Goal: Information Seeking & Learning: Learn about a topic

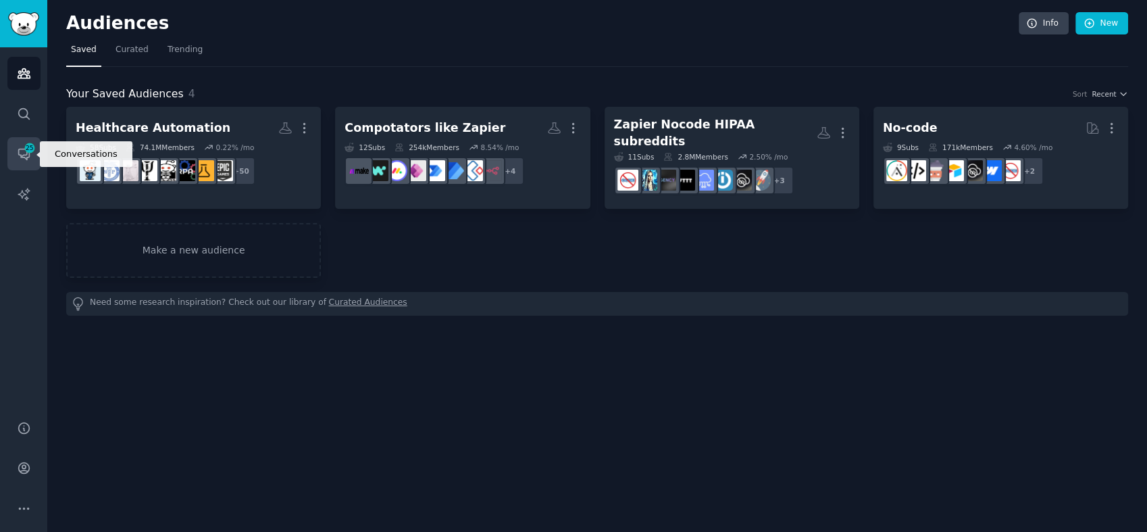
click at [26, 151] on span "25" at bounding box center [30, 147] width 12 height 9
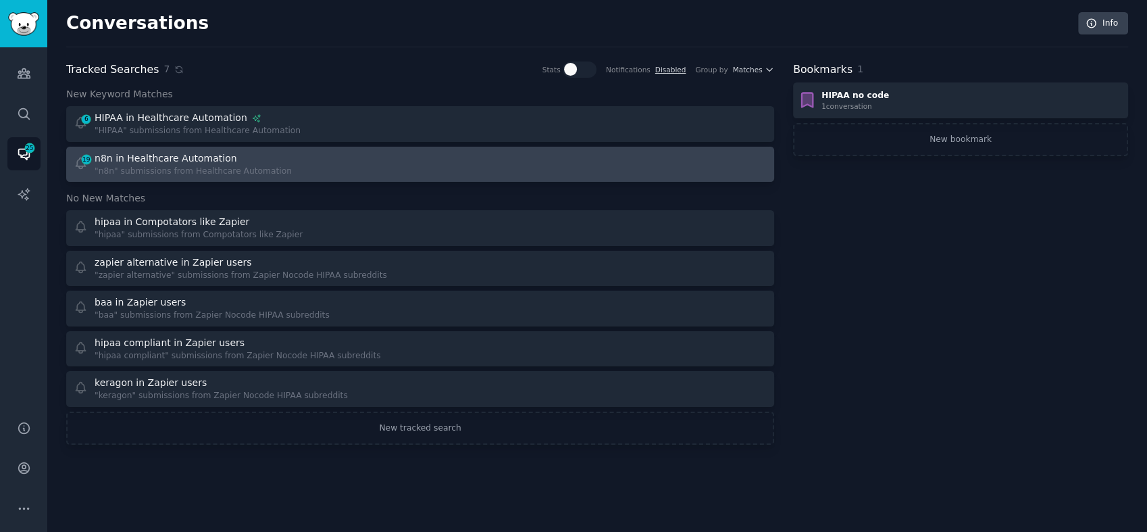
click at [268, 166] on div ""n8n" submissions from Healthcare Automation" at bounding box center [193, 172] width 197 height 12
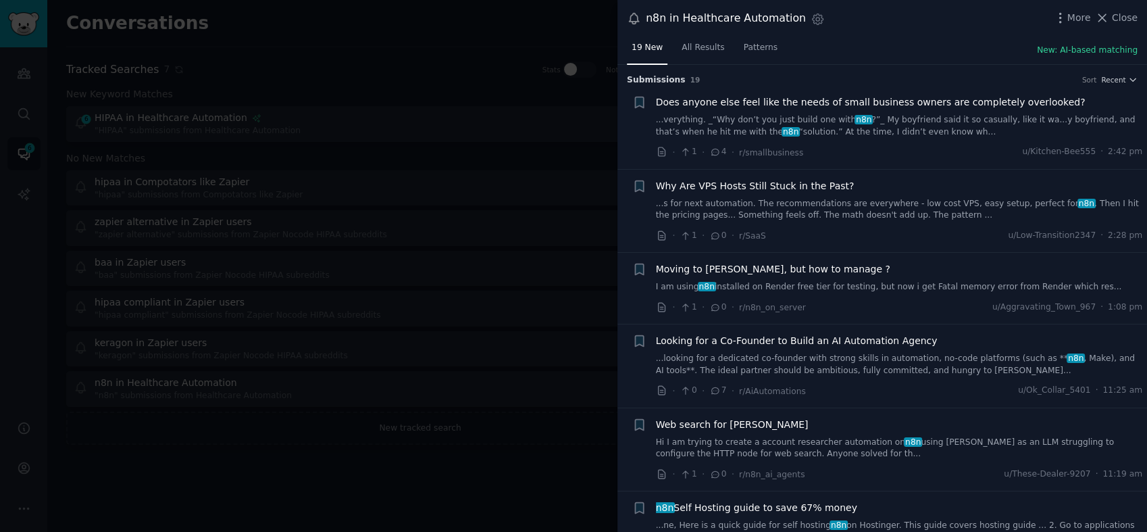
drag, startPoint x: 1128, startPoint y: 13, endPoint x: 1058, endPoint y: 41, distance: 75.5
click at [1128, 13] on span "Close" at bounding box center [1125, 18] width 26 height 14
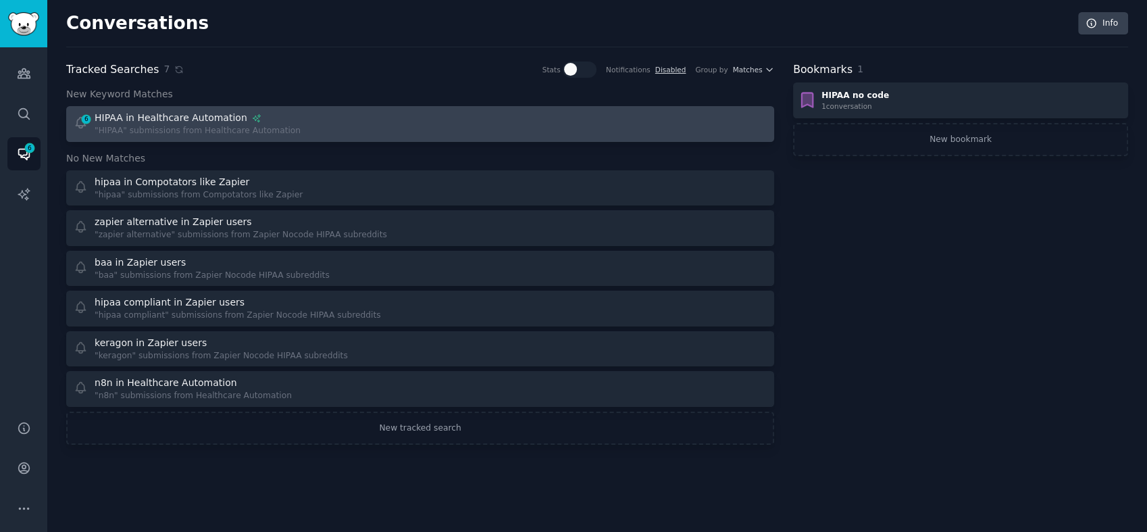
click at [158, 119] on div "HIPAA in Healthcare Automation" at bounding box center [171, 118] width 153 height 14
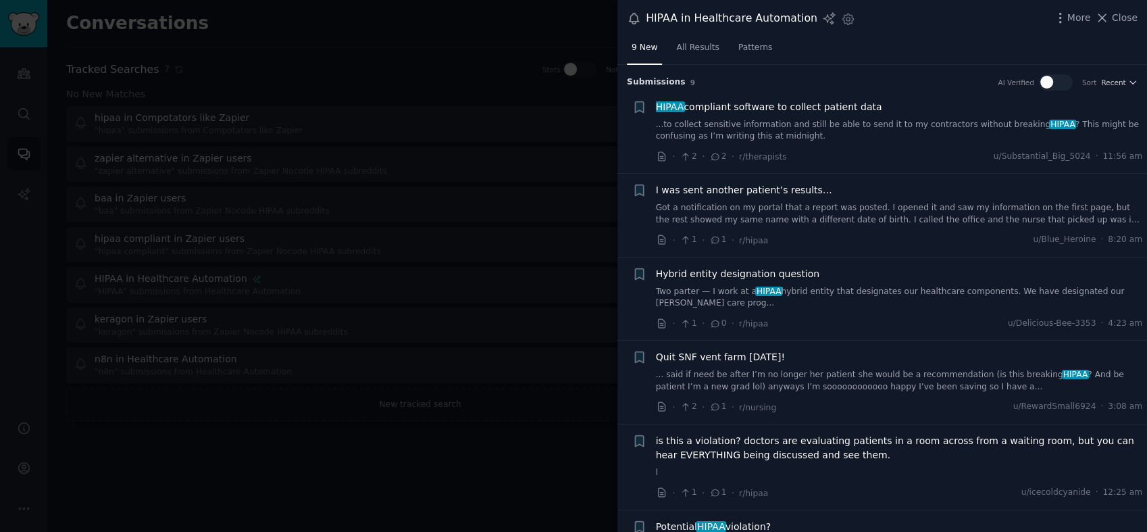
drag, startPoint x: 818, startPoint y: 132, endPoint x: 741, endPoint y: 109, distance: 80.4
click at [741, 109] on span "HIPAA compliant software to collect patient data" at bounding box center [769, 107] width 226 height 14
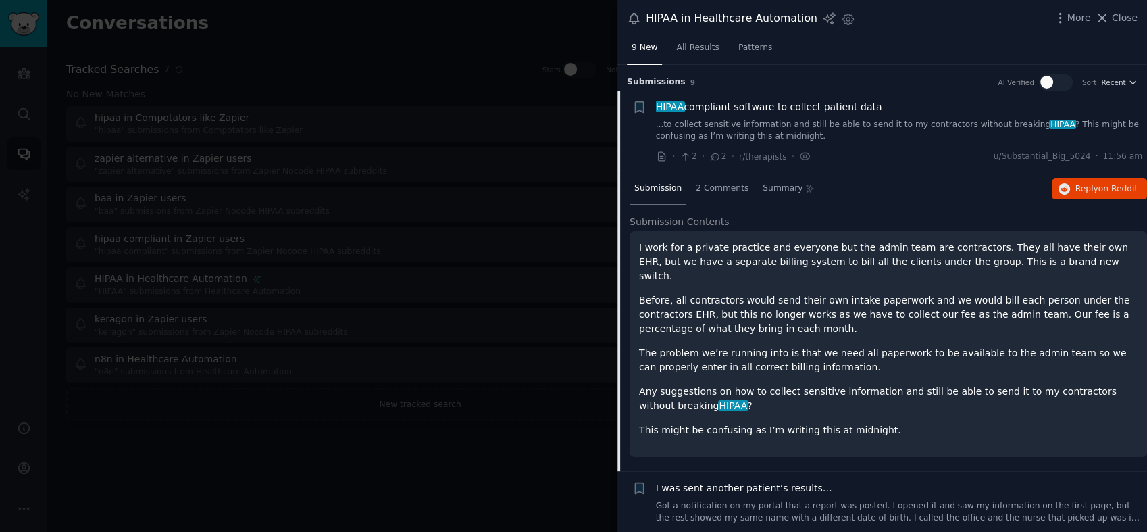
scroll to position [26, 0]
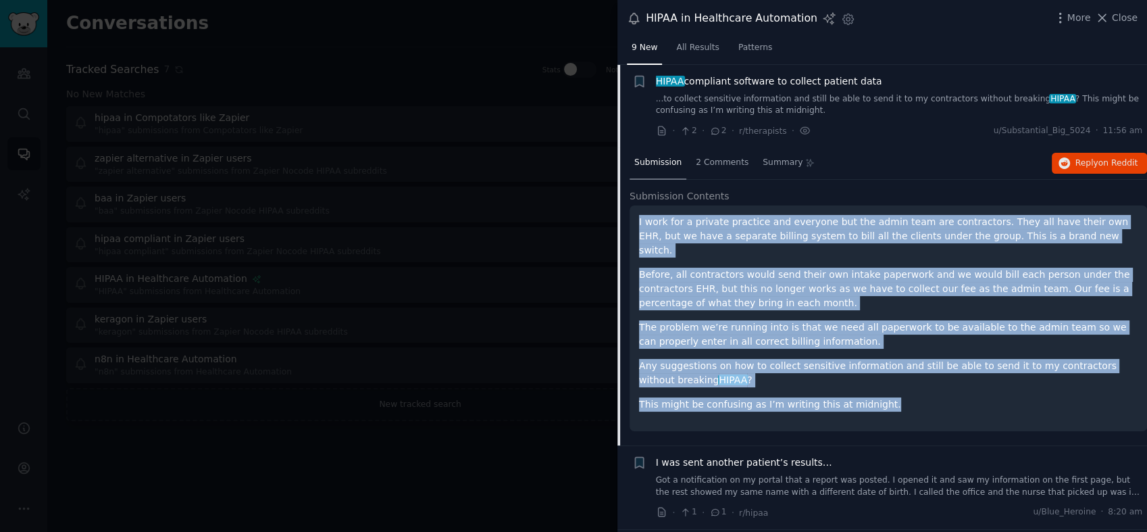
drag, startPoint x: 868, startPoint y: 388, endPoint x: 633, endPoint y: 218, distance: 290.3
click at [633, 218] on div "I work for a private practice and everyone but the admin team are contractors. …" at bounding box center [889, 318] width 518 height 226
copy div "I work for a private practice and everyone but the admin team are contractors. …"
click at [1081, 158] on span "Reply on Reddit" at bounding box center [1107, 163] width 62 height 12
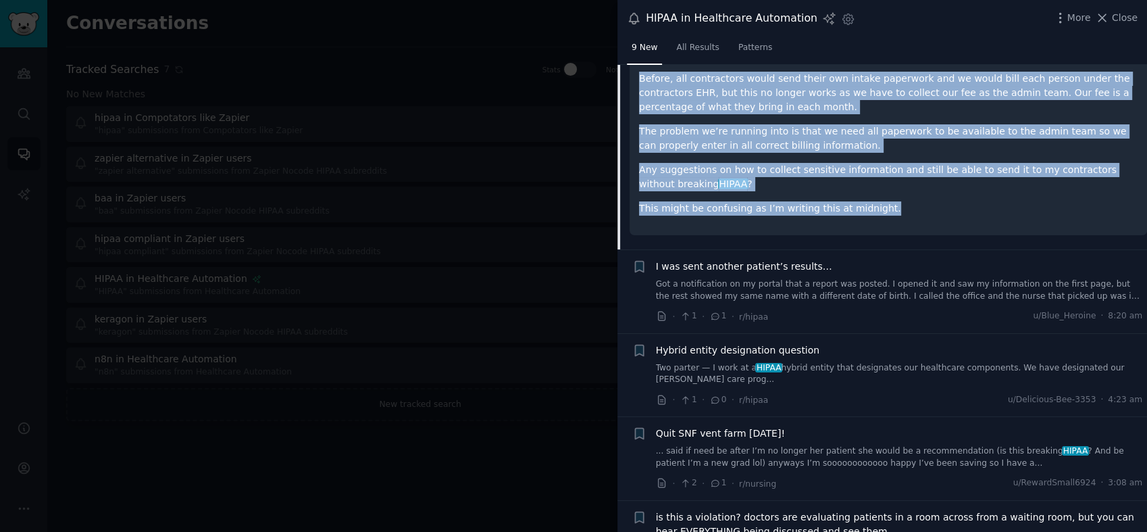
scroll to position [225, 0]
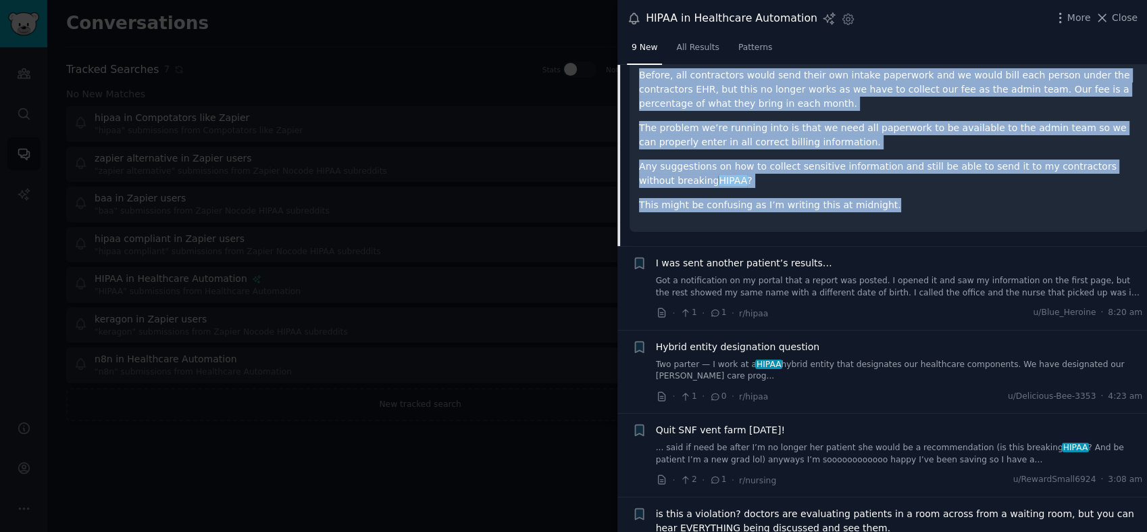
click at [837, 275] on link "Got a notification on my portal that a report was posted. I opened it and saw m…" at bounding box center [899, 287] width 487 height 24
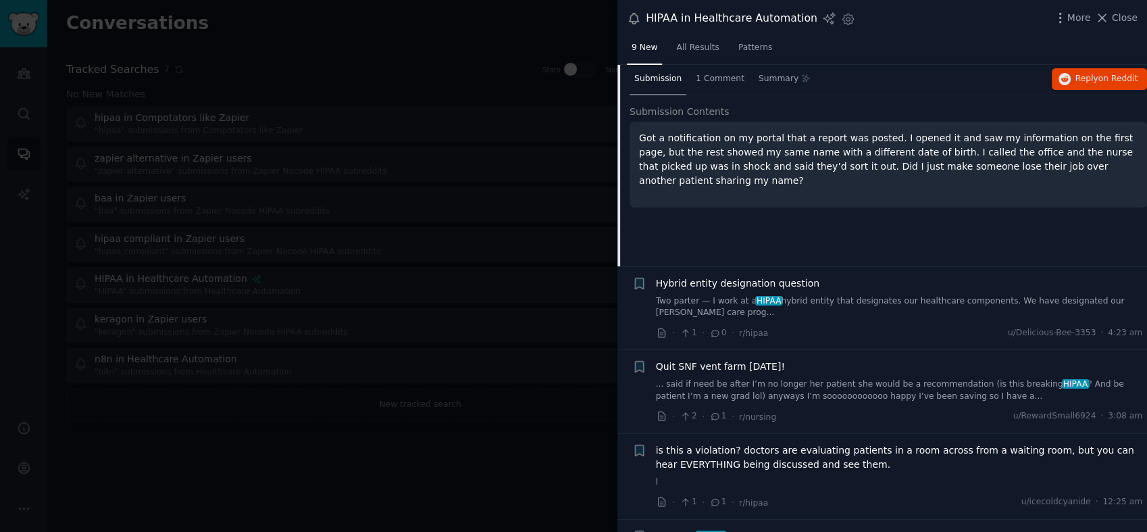
scroll to position [209, 0]
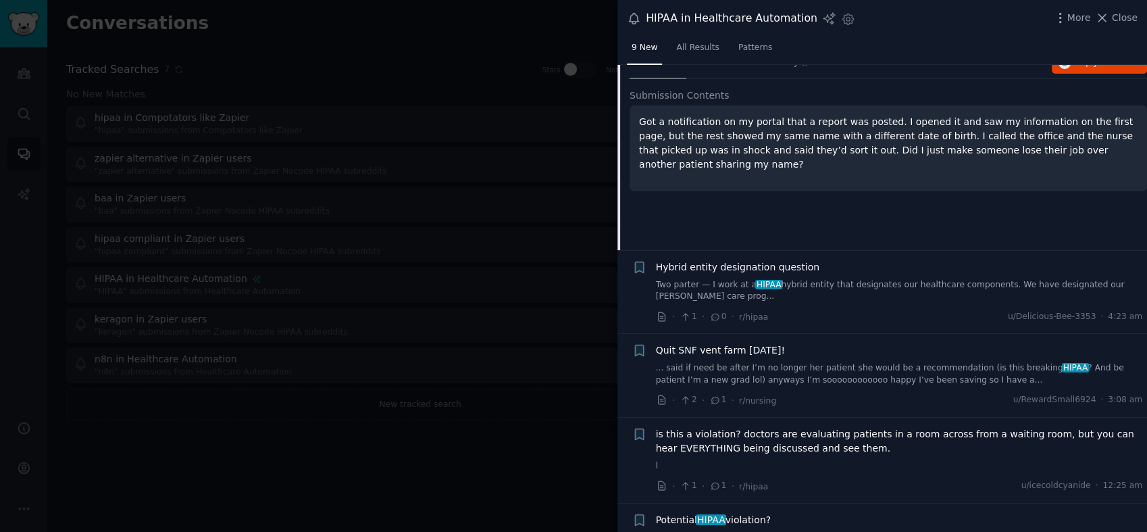
click at [811, 280] on link "Two parter — I work at a HIPAA hybrid entity that designates our healthcare com…" at bounding box center [899, 291] width 487 height 24
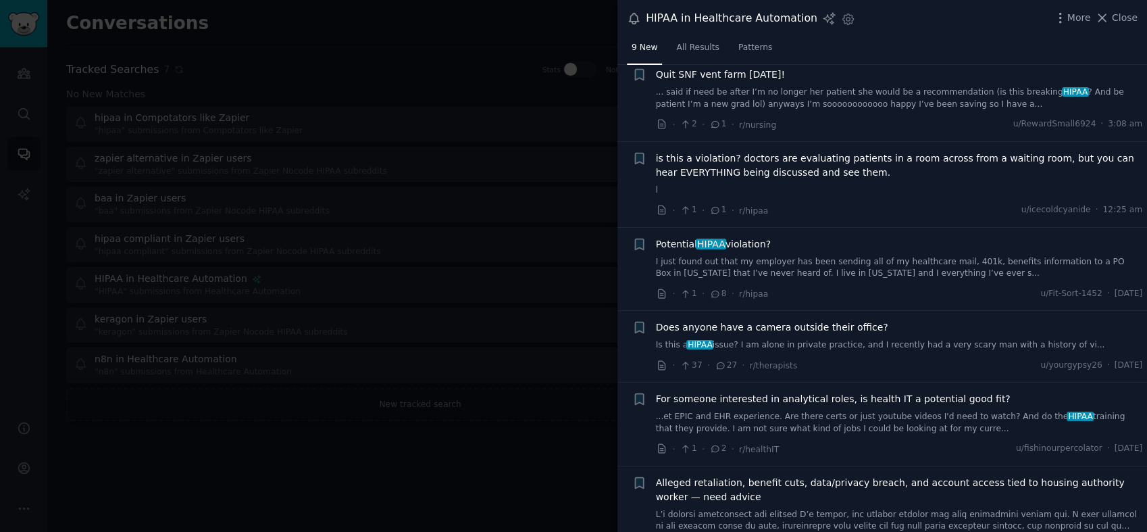
scroll to position [503, 0]
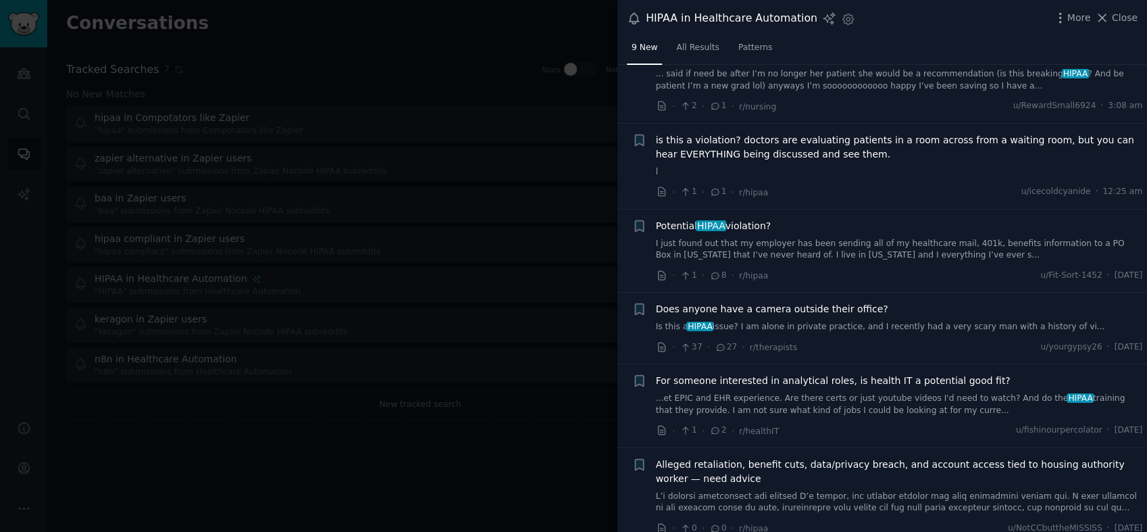
click at [818, 146] on span "is this a violation? doctors are evaluating patients in a room across from a wa…" at bounding box center [899, 147] width 487 height 28
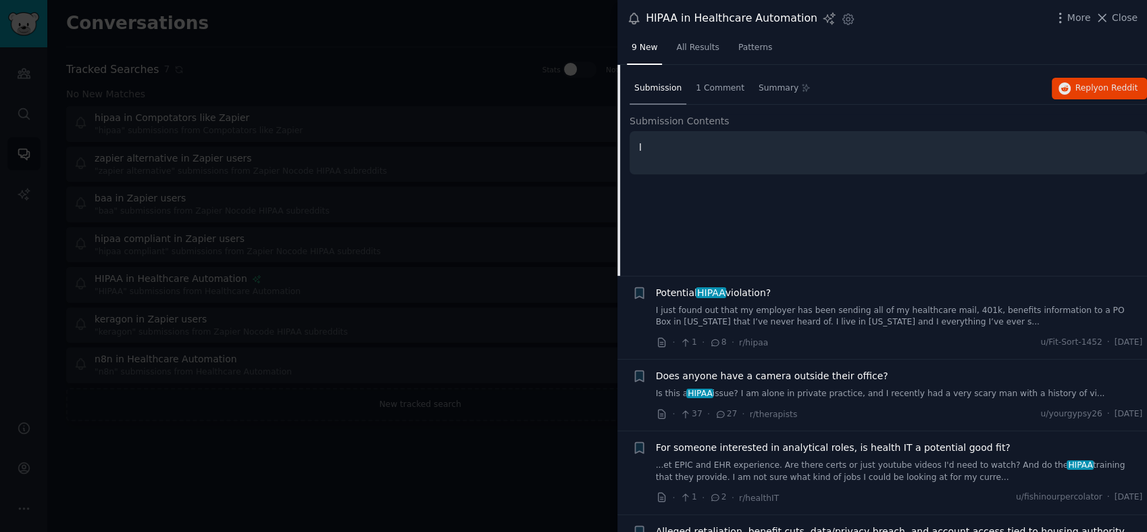
scroll to position [459, 0]
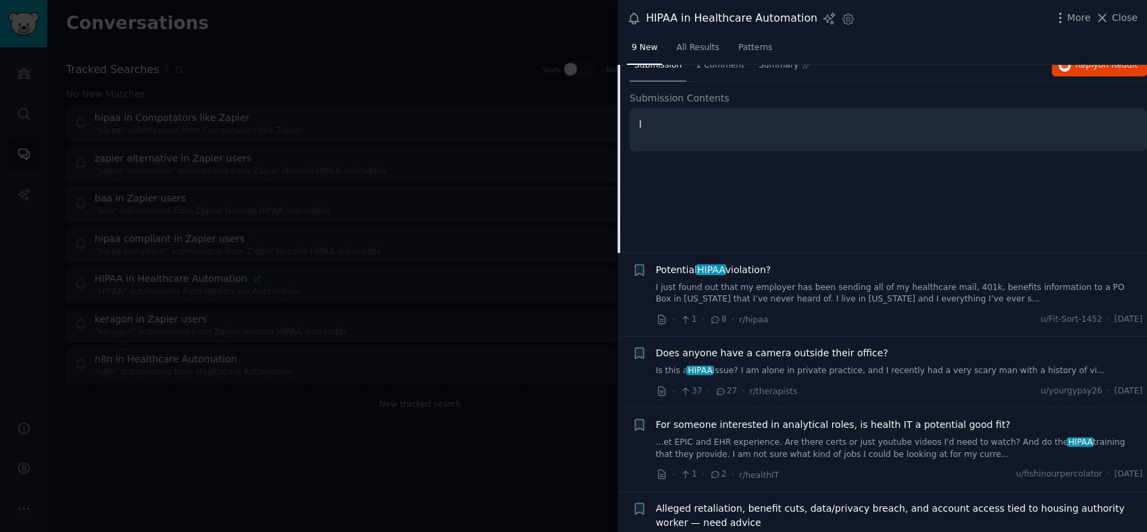
click at [761, 282] on link "I just found out that my employer has been sending all of my healthcare mail, 4…" at bounding box center [899, 294] width 487 height 24
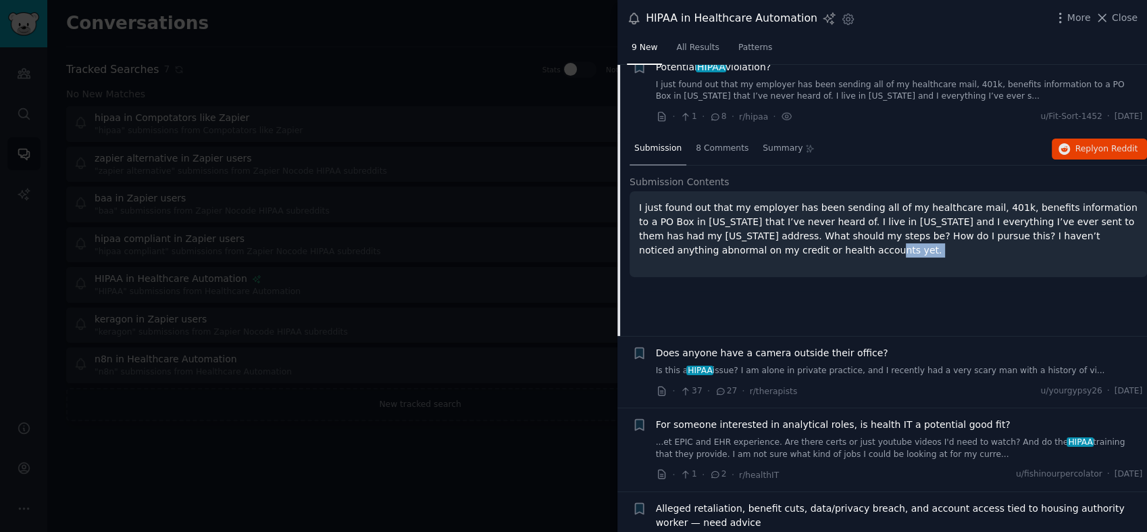
scroll to position [432, 0]
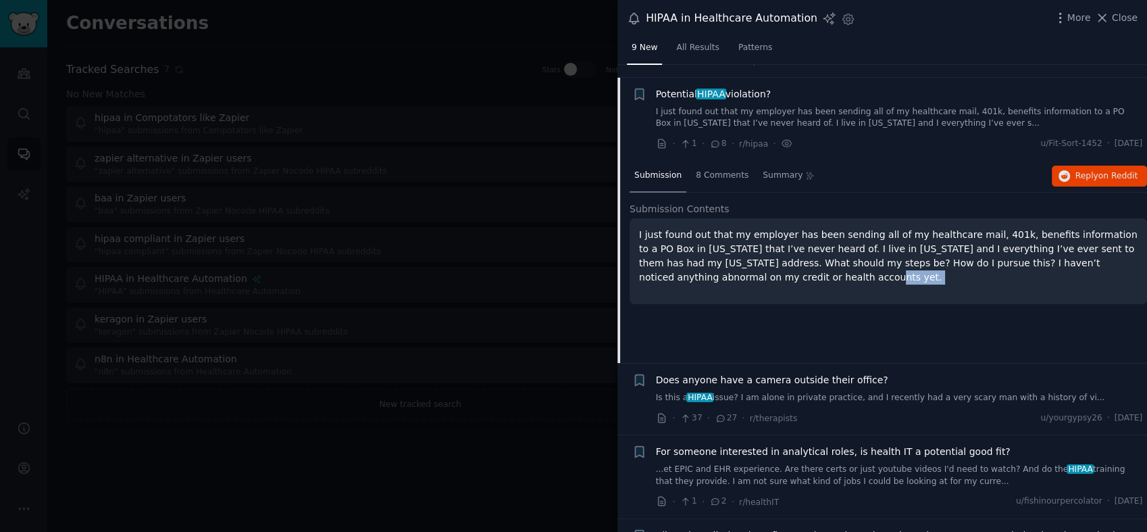
drag, startPoint x: 761, startPoint y: 279, endPoint x: 849, endPoint y: 275, distance: 87.9
click at [849, 275] on div "I just found out that my employer has been sending all of my healthcare mail, 4…" at bounding box center [889, 261] width 518 height 86
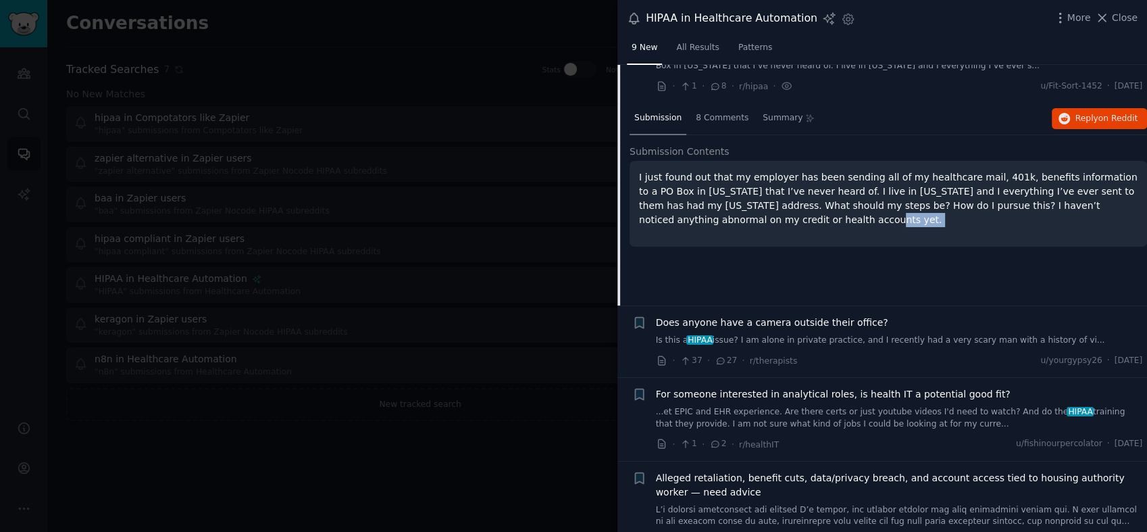
scroll to position [503, 0]
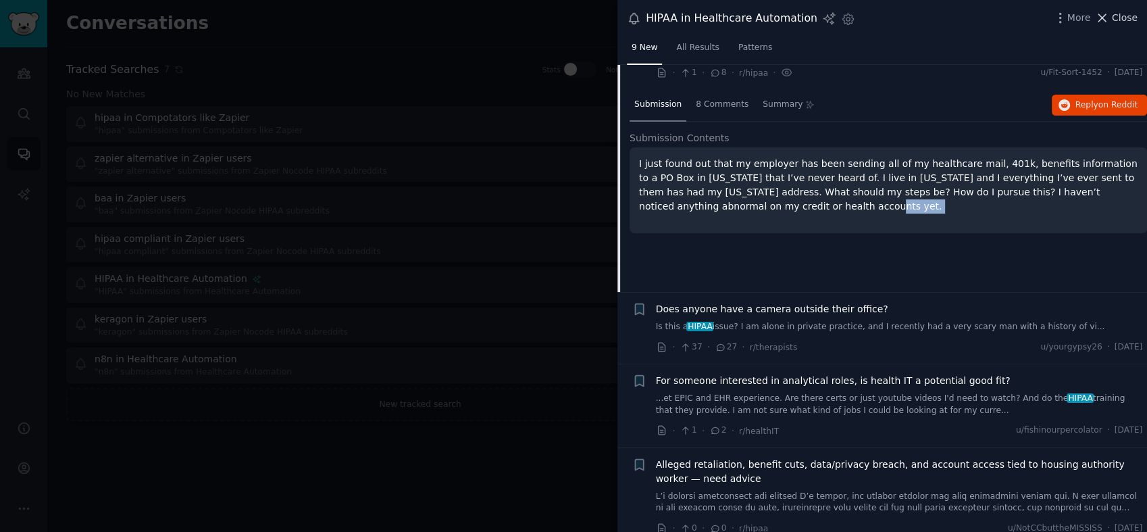
click at [1116, 16] on span "Close" at bounding box center [1125, 18] width 26 height 14
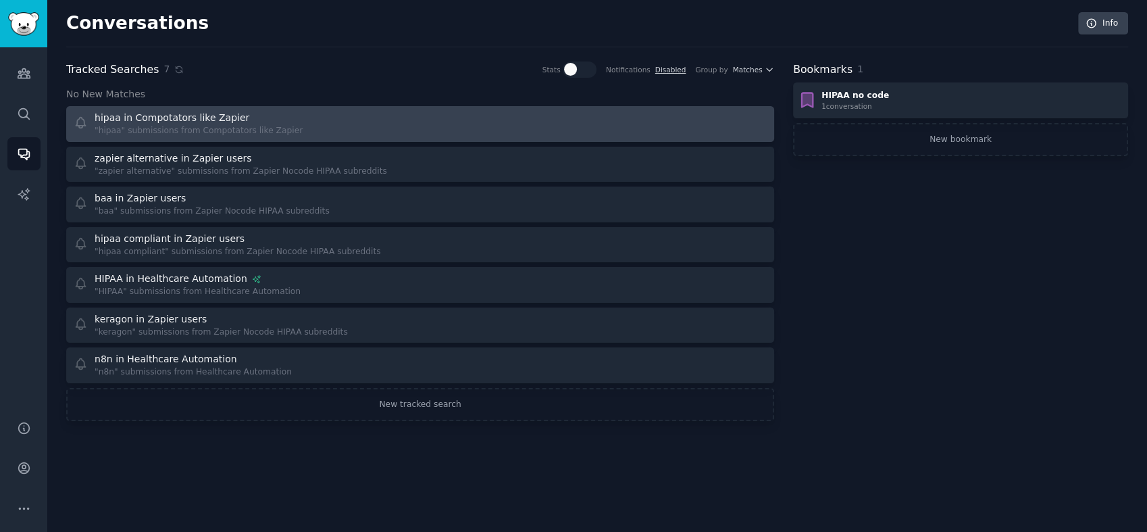
click at [206, 130] on div ""hipaa" submissions from Compotators like Zapier" at bounding box center [199, 131] width 208 height 12
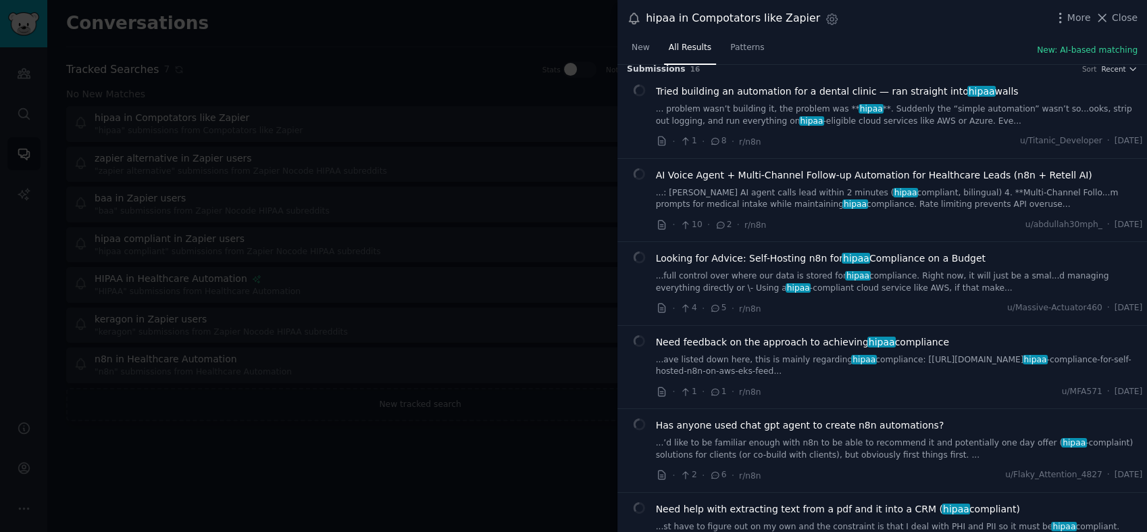
scroll to position [12, 0]
click at [886, 190] on link "...: [PERSON_NAME] AI agent calls lead within 2 minutes ( hipaa compliant, bili…" at bounding box center [899, 198] width 487 height 24
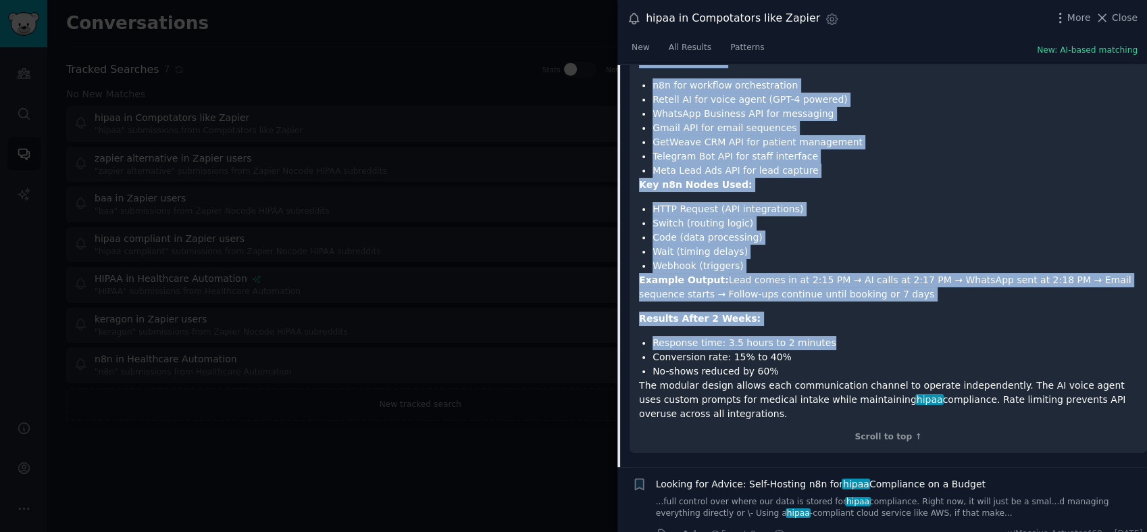
scroll to position [442, 0]
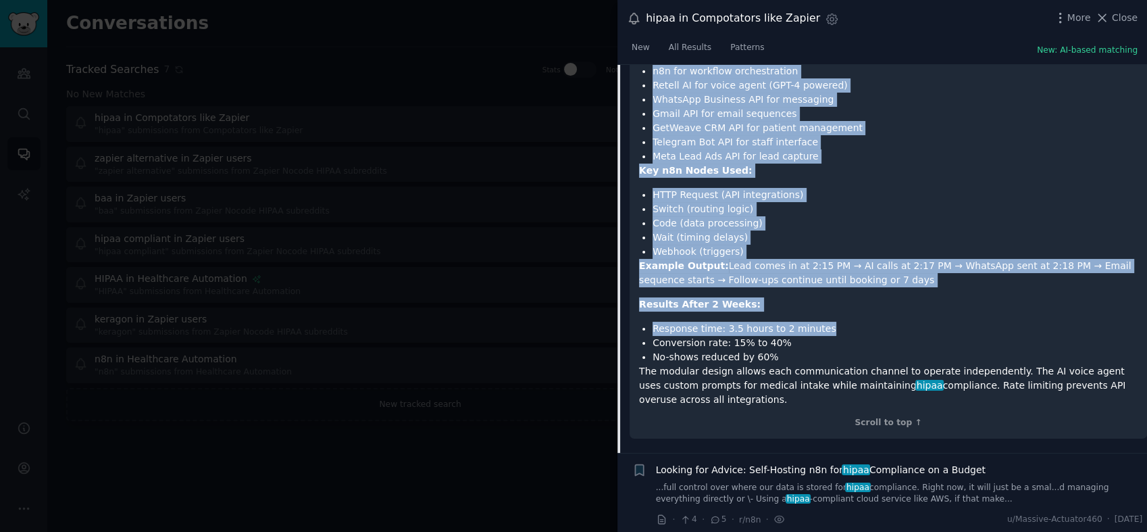
drag, startPoint x: 637, startPoint y: 220, endPoint x: 733, endPoint y: 382, distance: 188.4
click at [733, 382] on div "Just built a $2000 lead automation system for Miami Eye Clinic that combines AI…" at bounding box center [889, 153] width 518 height 570
drag, startPoint x: 733, startPoint y: 382, endPoint x: 717, endPoint y: 335, distance: 49.4
copy div "Just built a $2000 lead automation system for Miami Eye Clinic that combines AI…"
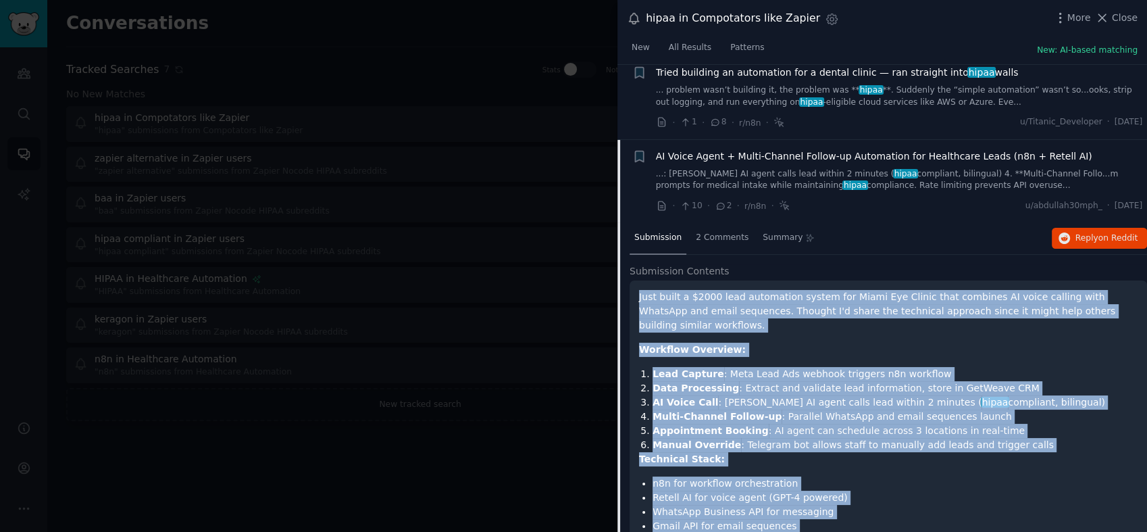
scroll to position [29, 0]
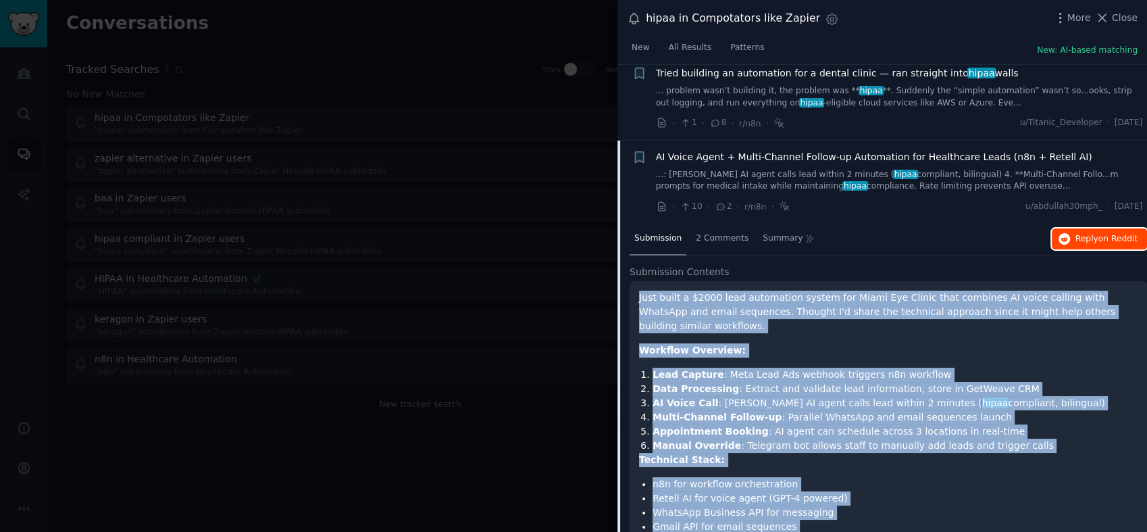
click at [1103, 234] on span "on Reddit" at bounding box center [1118, 238] width 39 height 9
